Goal: Navigation & Orientation: Find specific page/section

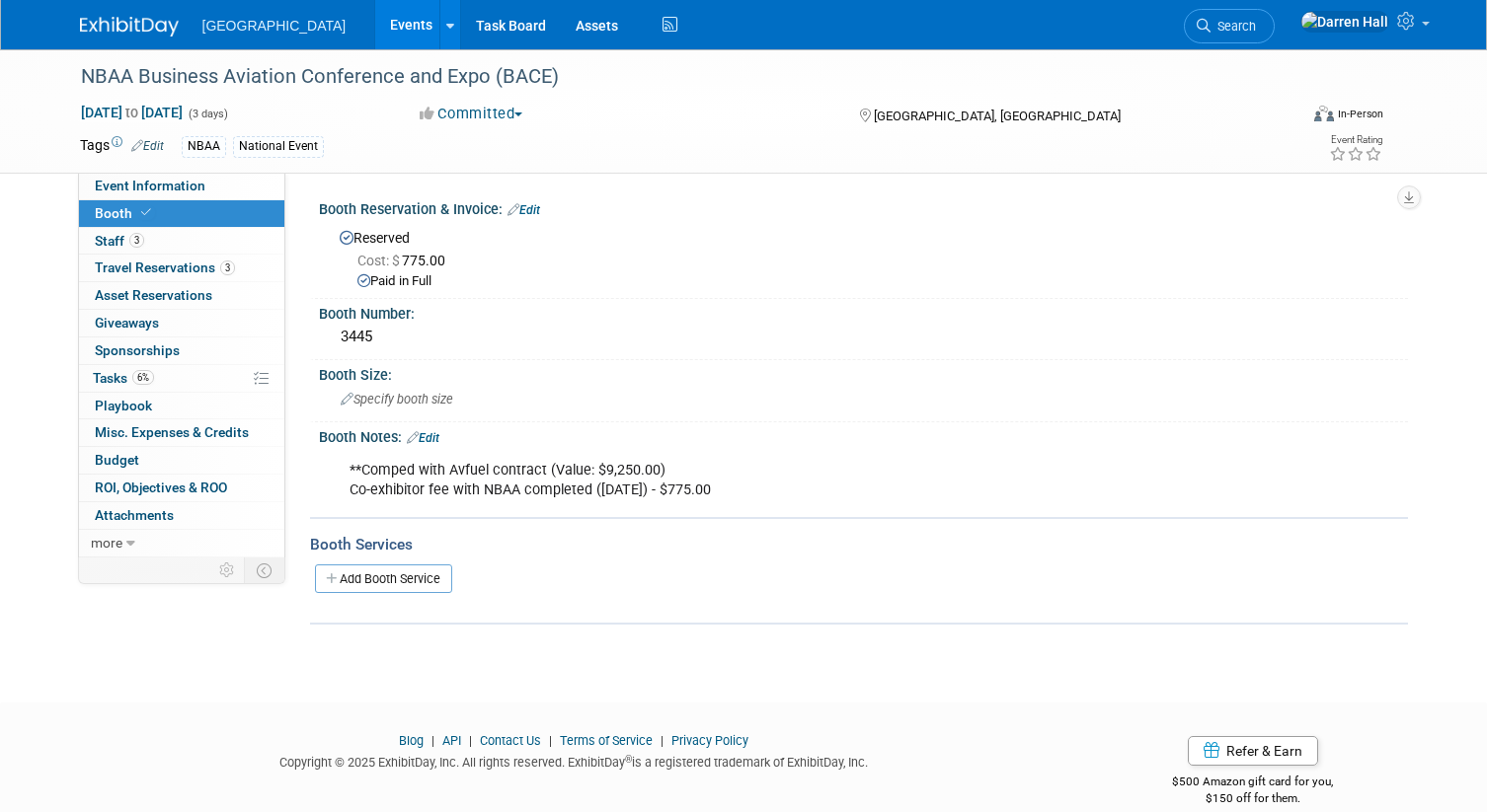
click at [129, 25] on img at bounding box center [129, 27] width 99 height 20
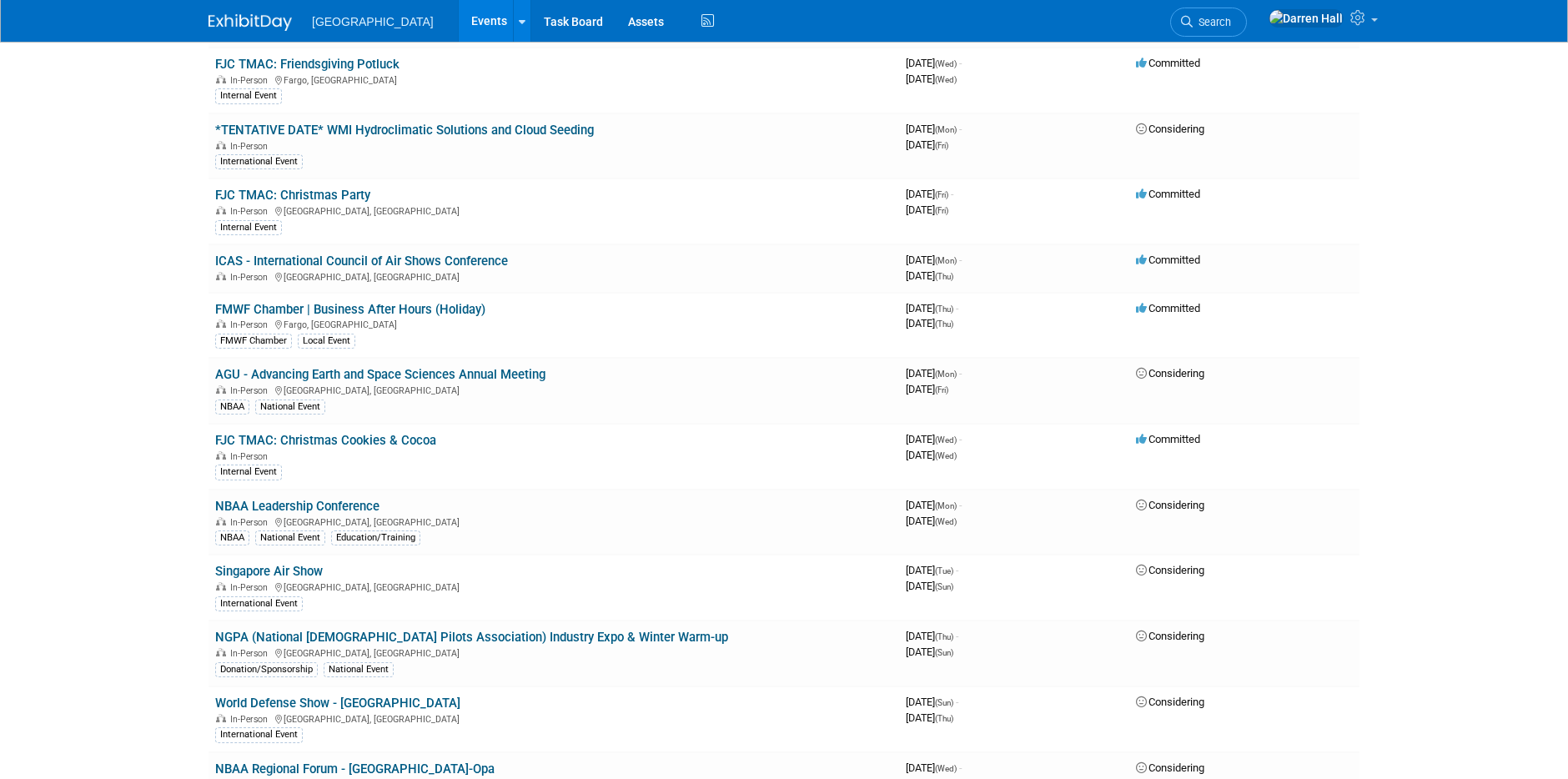
scroll to position [1980, 0]
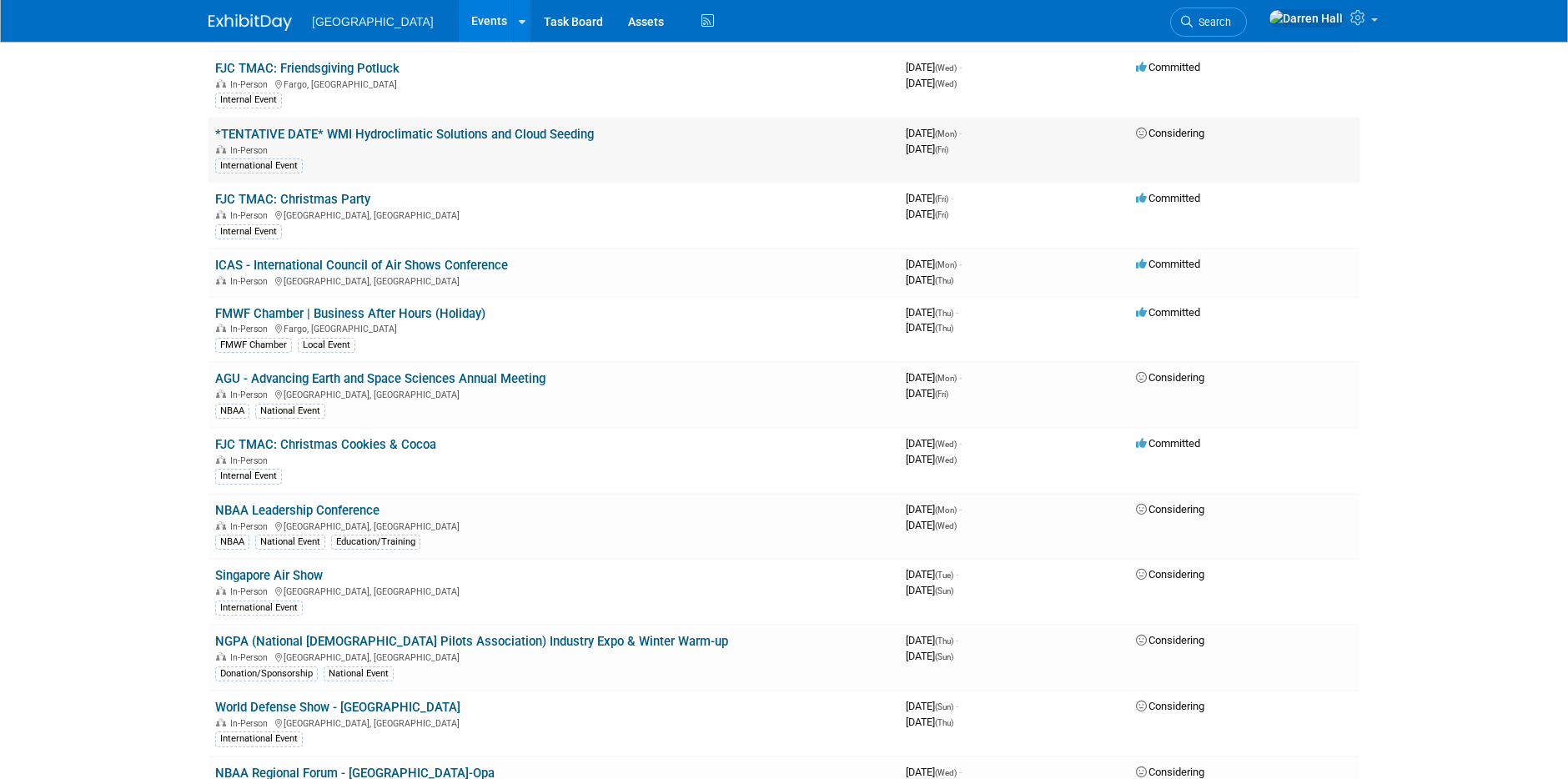
click at [393, 137] on link "*TENTATIVE DATE* WMI Hydroclimatic Solutions and Cloud Seeding" at bounding box center [404, 134] width 379 height 15
